Goal: Find specific page/section: Find specific page/section

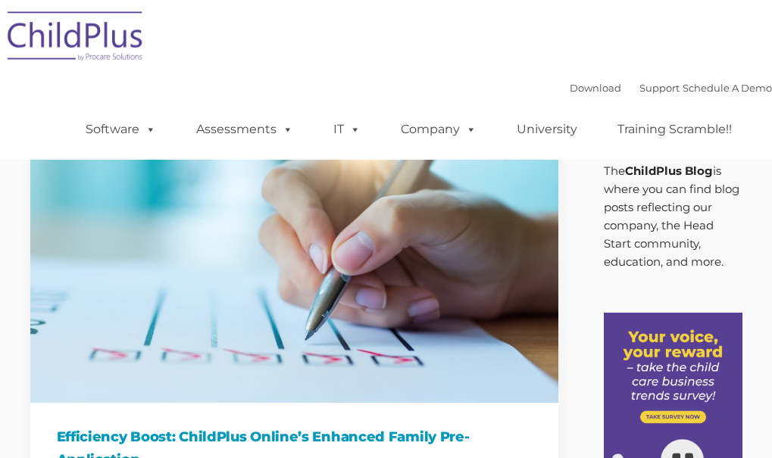
type input ""
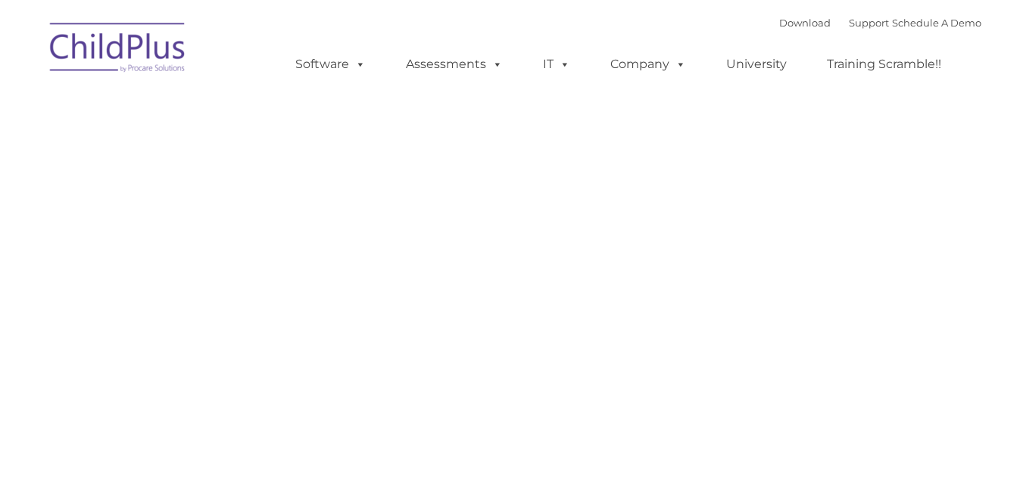
type input ""
